Goal: Find specific page/section: Find specific page/section

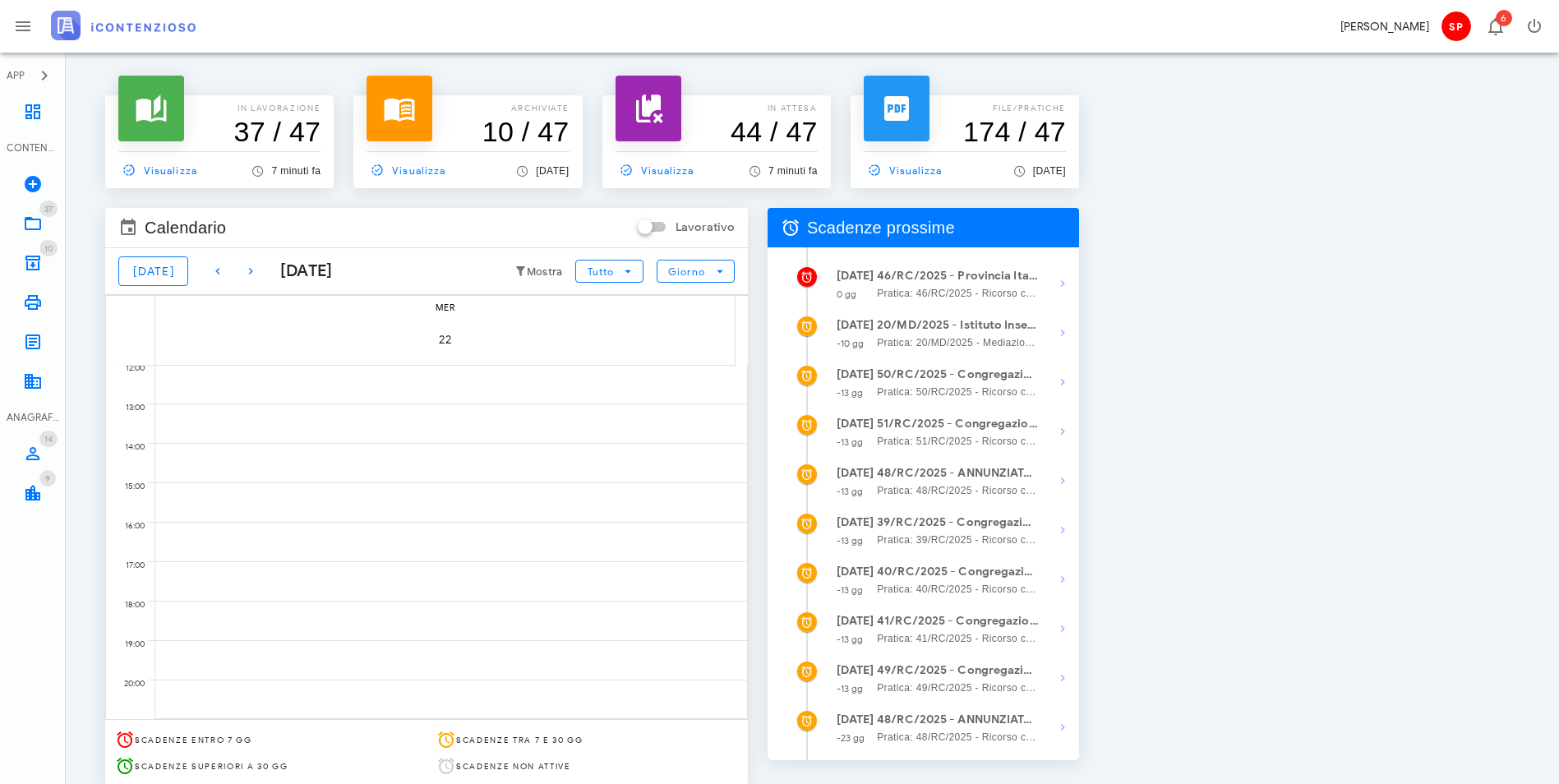
scroll to position [62, 0]
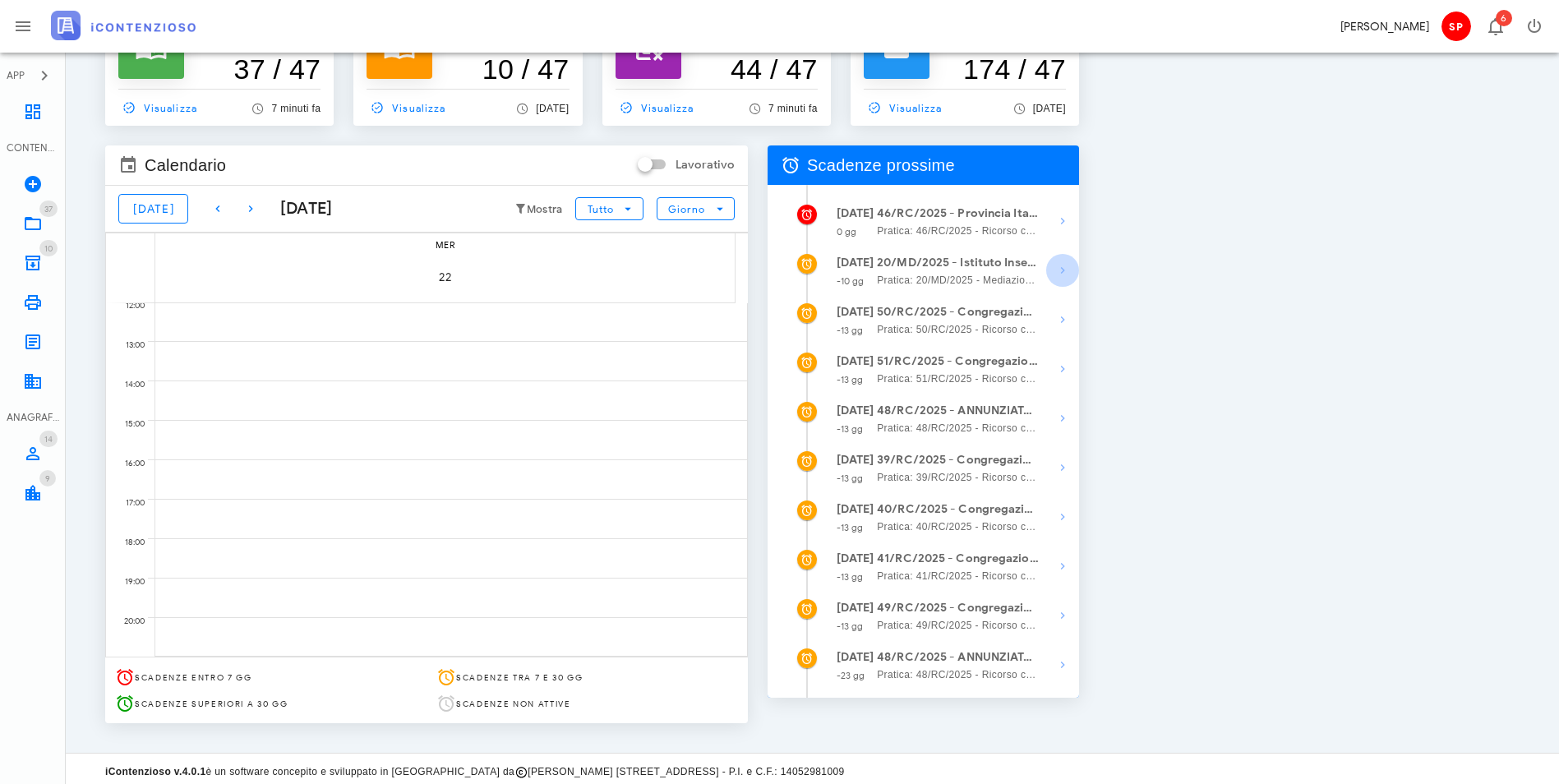
click at [1072, 269] on icon "button" at bounding box center [1063, 270] width 20 height 20
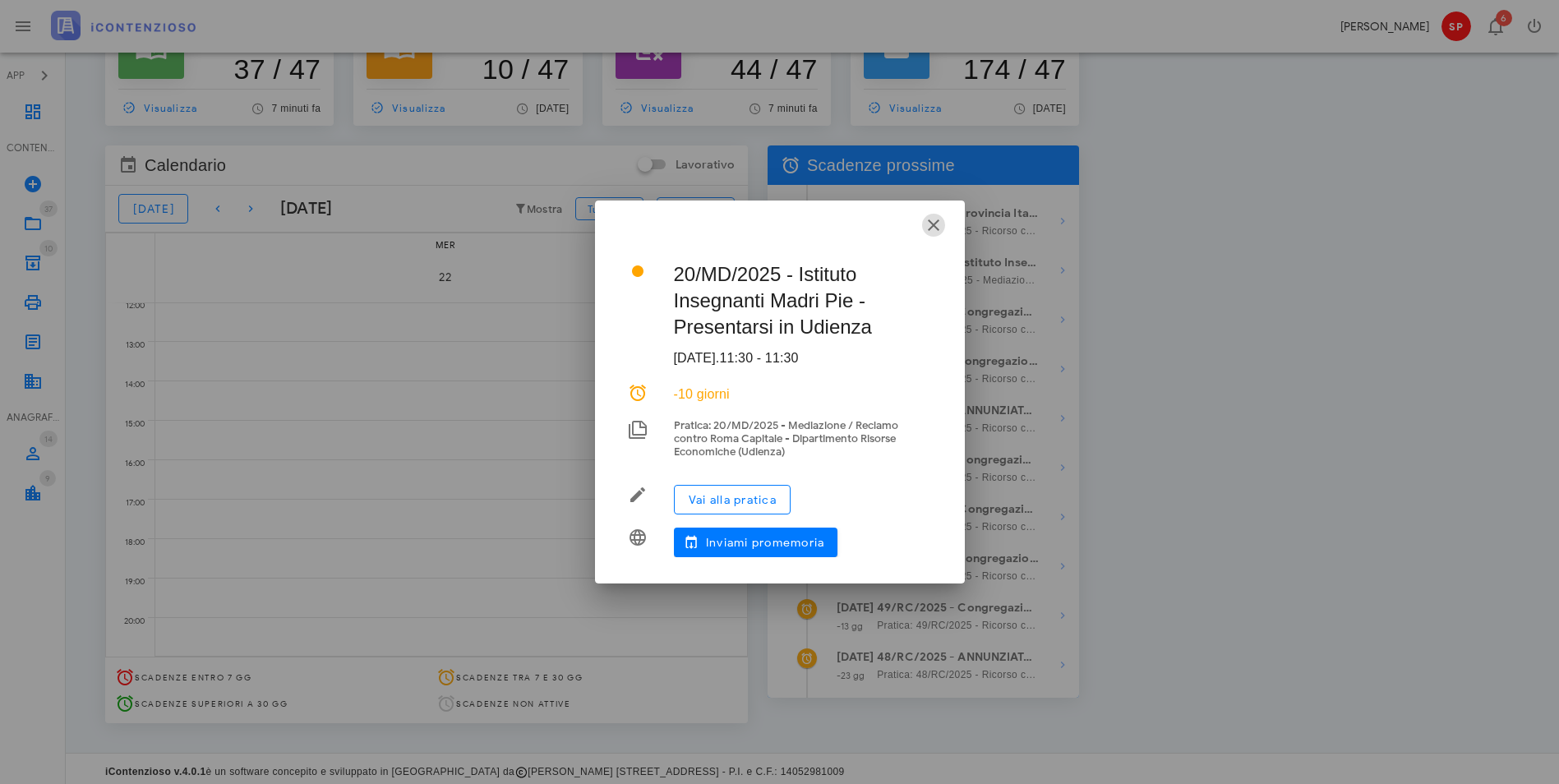
click at [936, 231] on icon "button" at bounding box center [933, 225] width 20 height 20
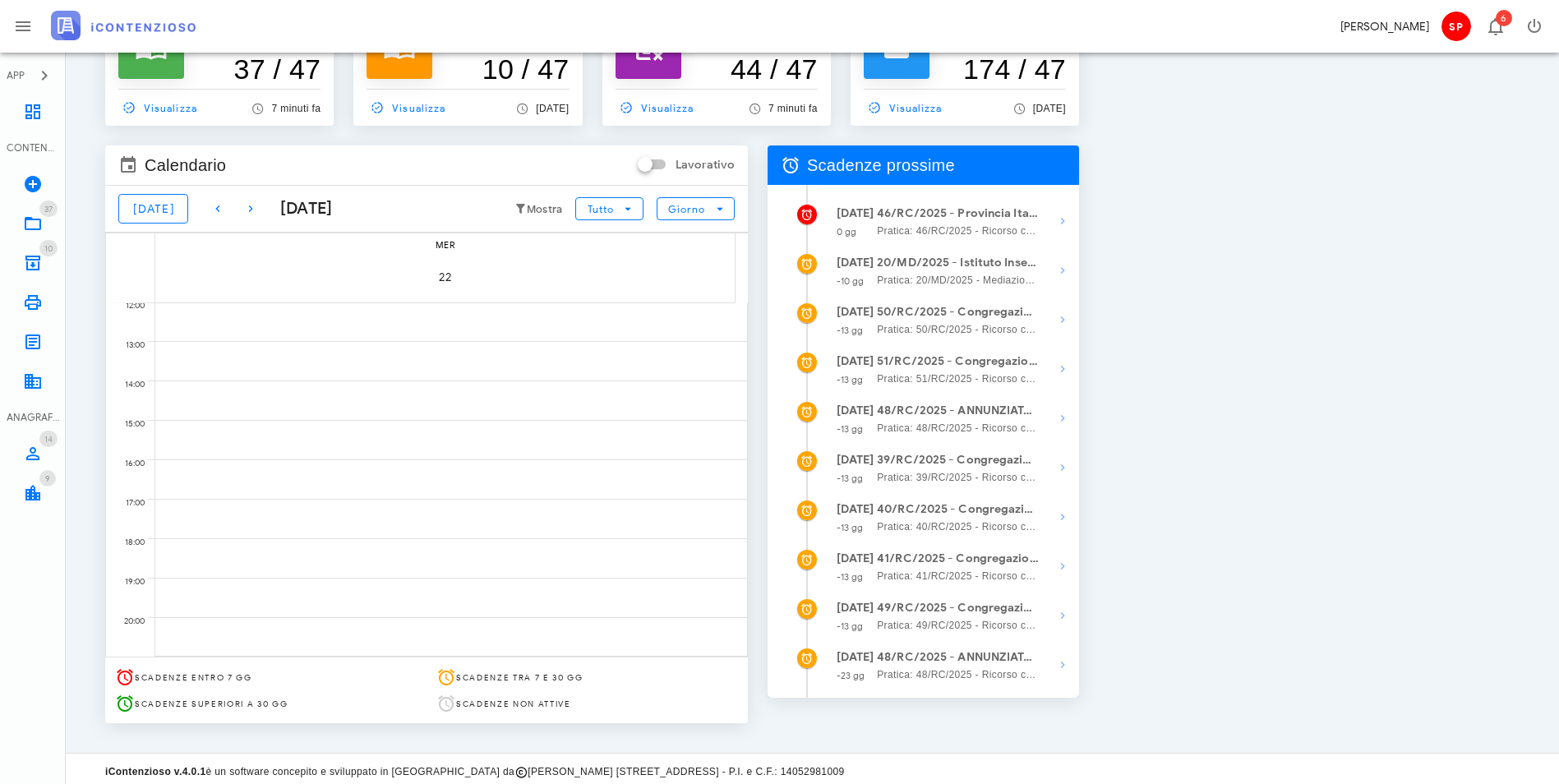
scroll to position [0, 0]
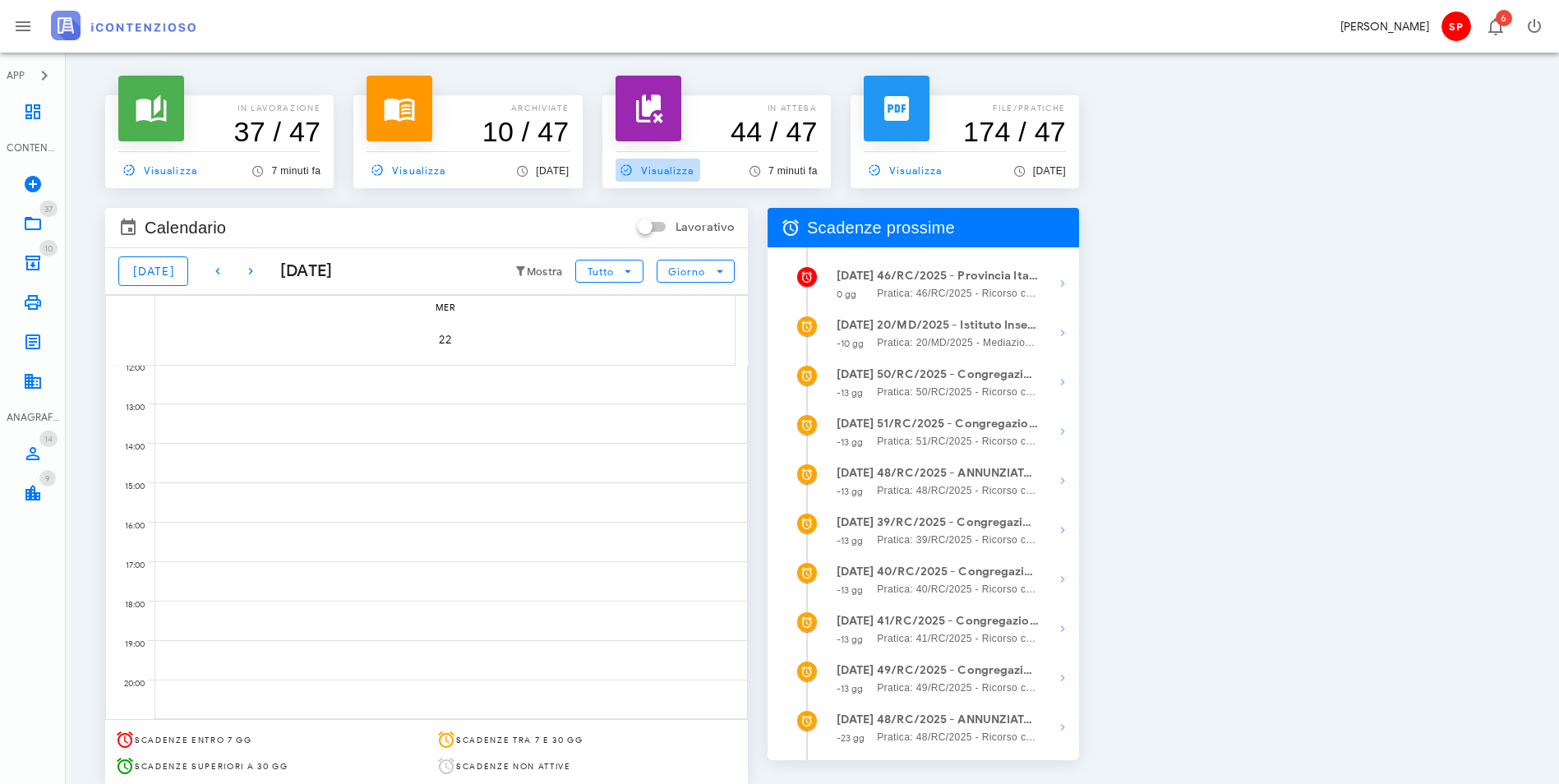
click at [694, 175] on span "Visualizza" at bounding box center [655, 169] width 79 height 15
